Goal: Find specific page/section: Find specific page/section

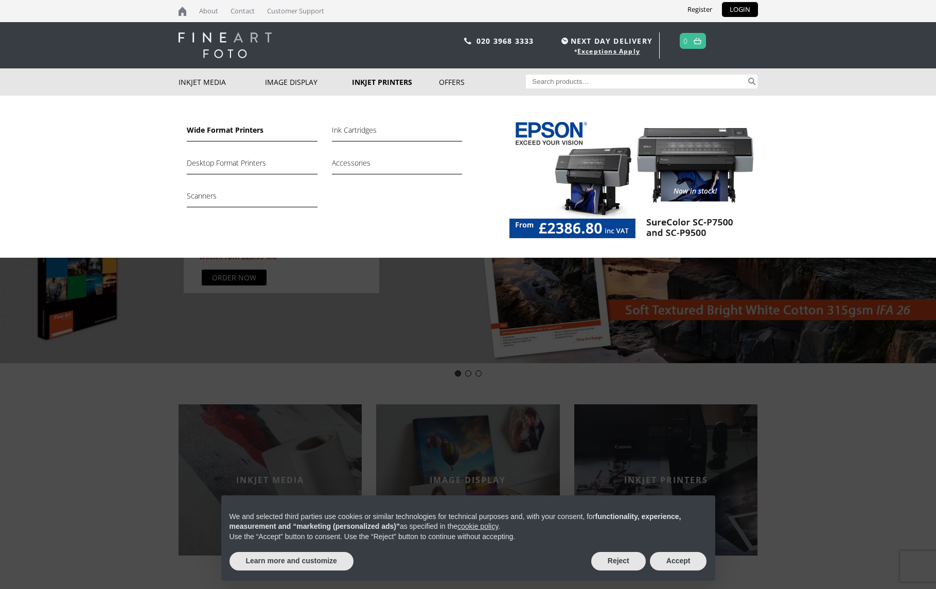
click at [226, 126] on link "Wide Format Printers" at bounding box center [252, 132] width 130 height 17
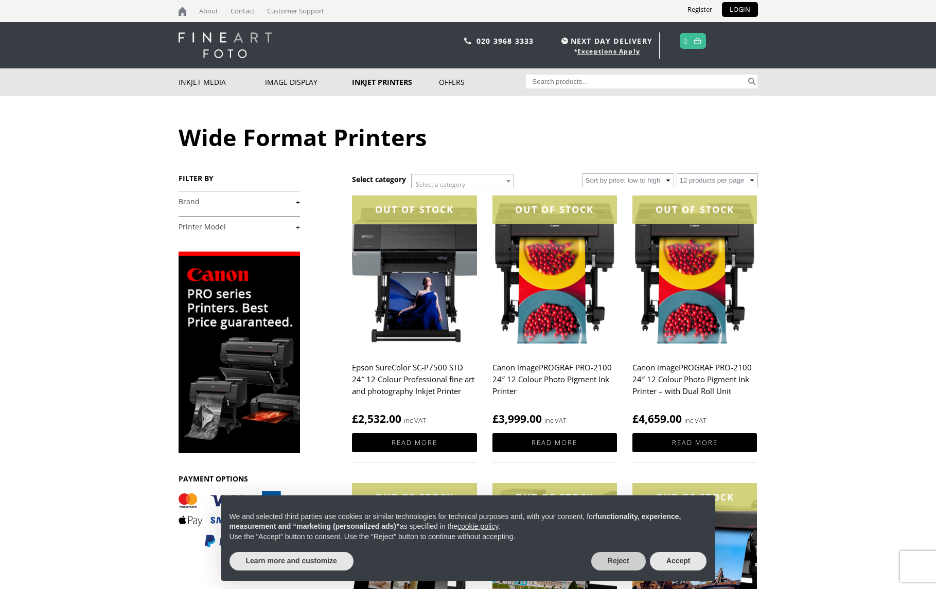
click at [613, 563] on button "Reject" at bounding box center [618, 561] width 55 height 19
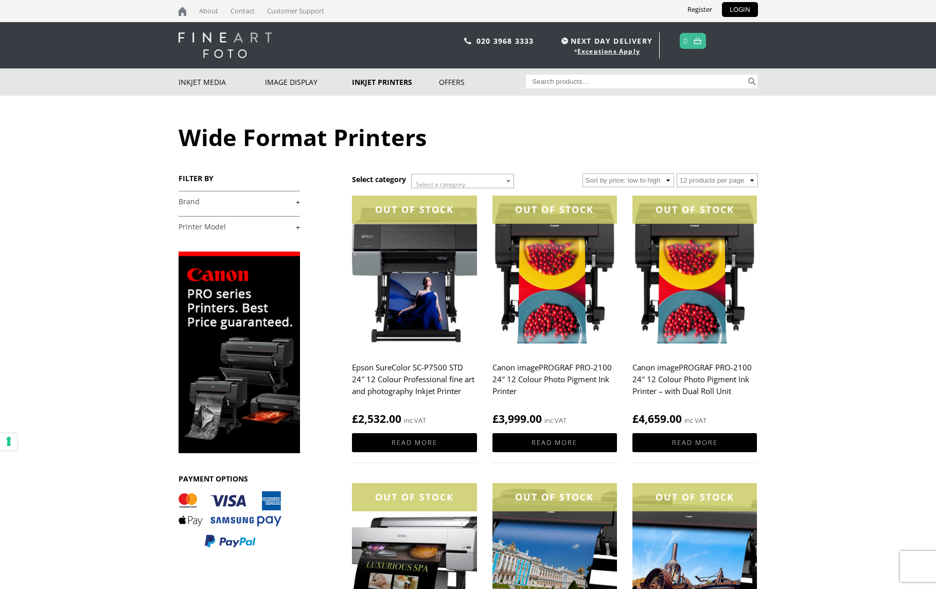
click at [260, 226] on link "+" at bounding box center [239, 227] width 121 height 10
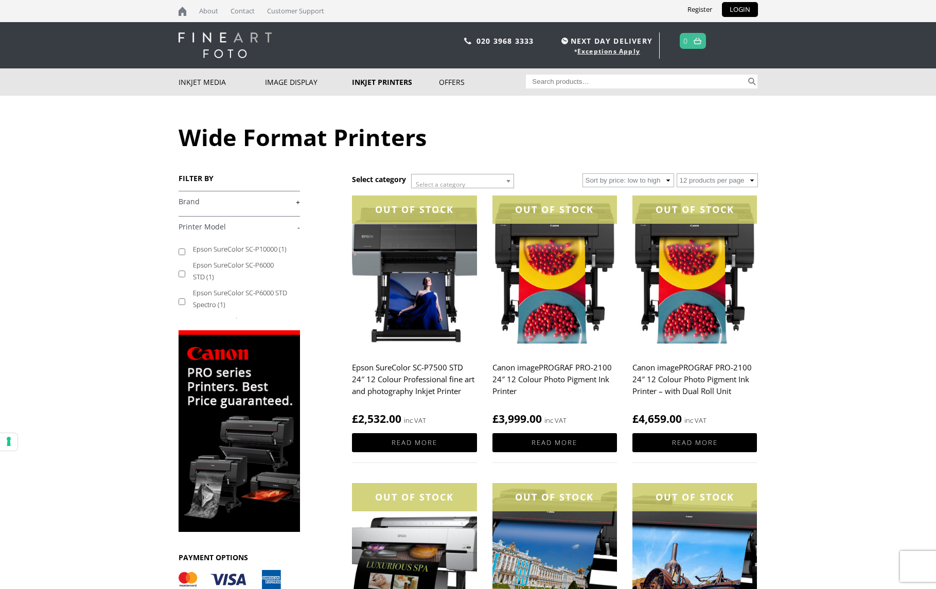
click at [236, 251] on label "Epson SureColor SC-P10000 (1)" at bounding box center [241, 249] width 97 height 16
click at [185, 251] on input "Epson SureColor SC-P10000 (1)" at bounding box center [182, 251] width 7 height 7
checkbox input "true"
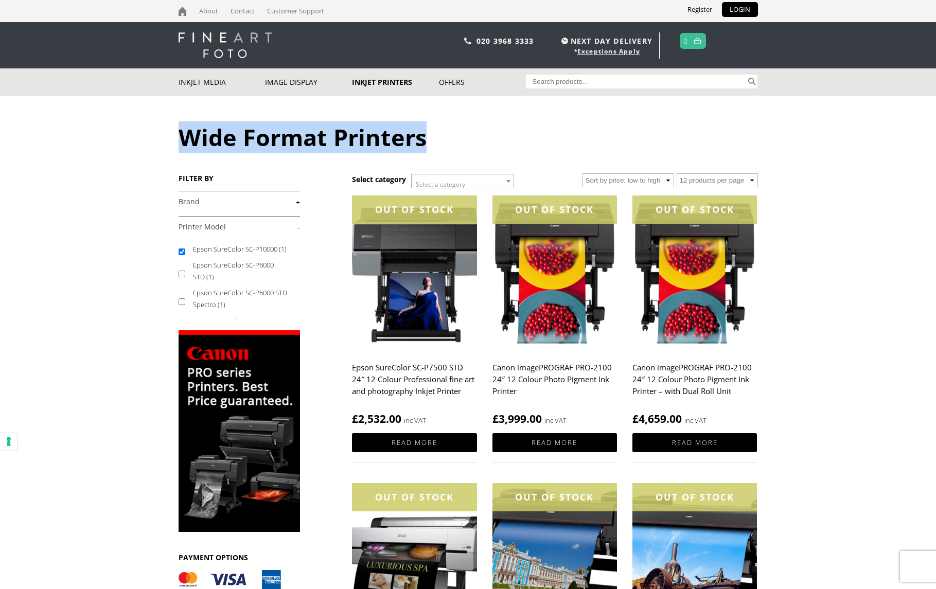
drag, startPoint x: 451, startPoint y: 145, endPoint x: 176, endPoint y: 144, distance: 275.2
click at [176, 144] on body "NEXT DAY DELIVERY * Exceptions Apply About Contact Customer Support Register LO…" at bounding box center [468, 294] width 936 height 589
copy h1 "Wide Format Printers"
